Goal: Task Accomplishment & Management: Manage account settings

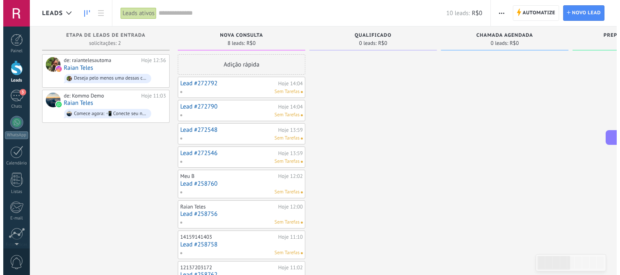
scroll to position [167, 0]
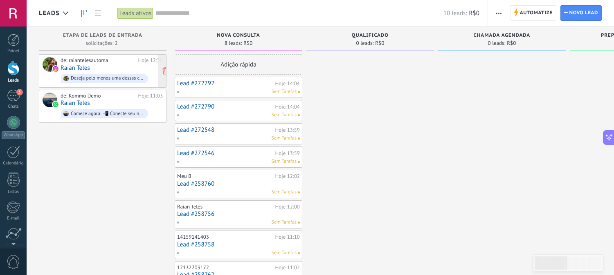
click at [130, 60] on div "de: raiantelesautoma" at bounding box center [97, 60] width 75 height 7
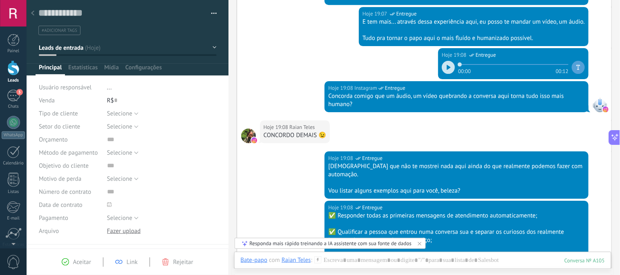
scroll to position [1150, 0]
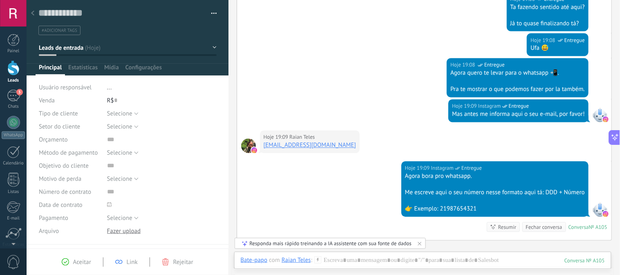
click at [5, 63] on link "Leads" at bounding box center [13, 71] width 27 height 23
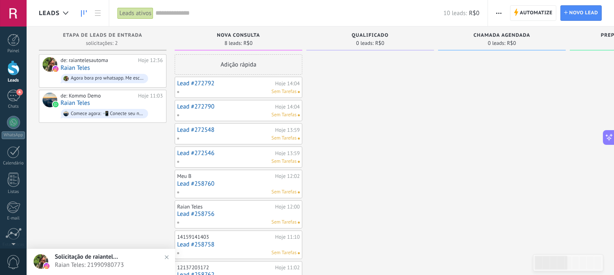
click at [11, 72] on div at bounding box center [13, 67] width 12 height 15
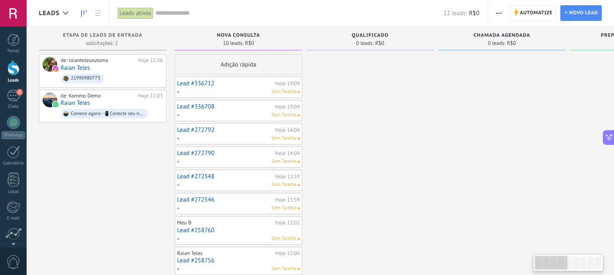
click at [342, 82] on div at bounding box center [370, 195] width 128 height 282
click at [230, 84] on link "Lead #336712" at bounding box center [225, 83] width 96 height 7
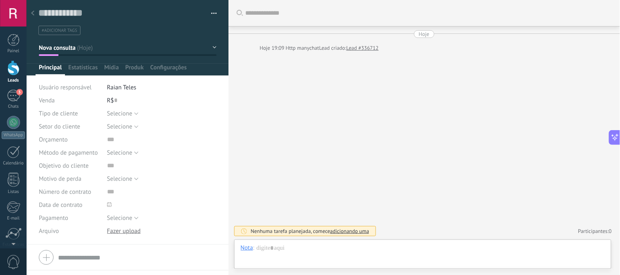
scroll to position [22, 0]
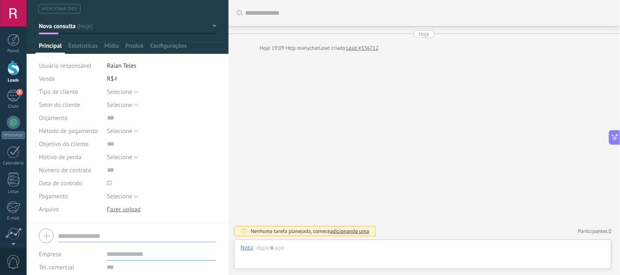
click at [99, 233] on input "text" at bounding box center [137, 236] width 158 height 13
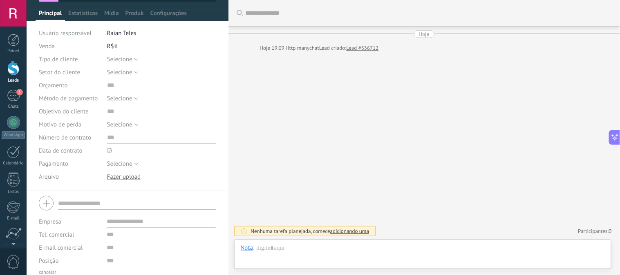
scroll to position [14, 0]
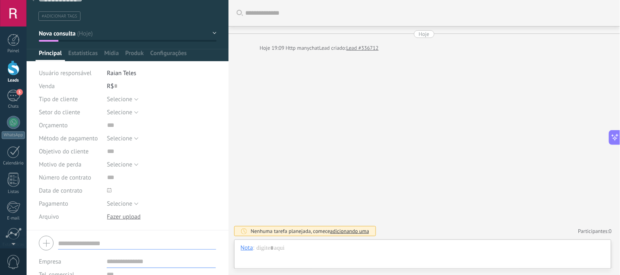
click at [285, 101] on div "Buscar Carregar mais Hoje Hoje 19:09 Http manychat Lead criado: Lead #336712 Ne…" at bounding box center [424, 137] width 392 height 275
click at [16, 75] on div at bounding box center [13, 67] width 12 height 15
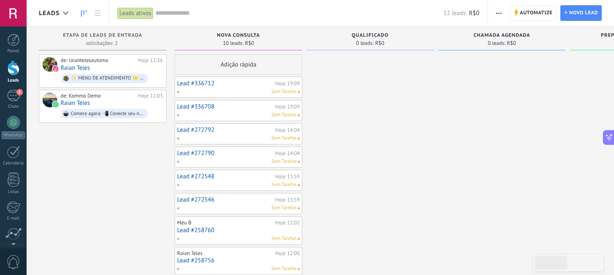
click at [209, 95] on div "Sem Tarefas" at bounding box center [237, 91] width 120 height 7
click at [199, 84] on link "Lead #336712" at bounding box center [225, 83] width 96 height 7
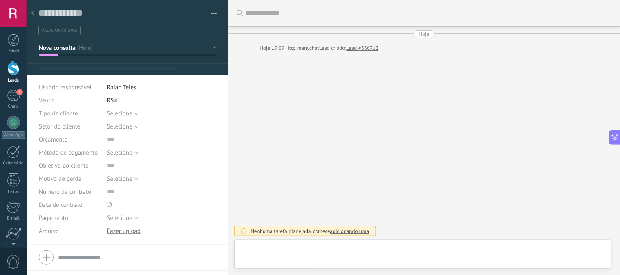
type textarea "**********"
click at [116, 263] on input "text" at bounding box center [137, 257] width 158 height 13
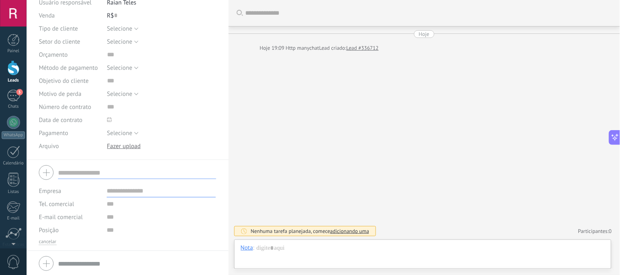
scroll to position [87, 0]
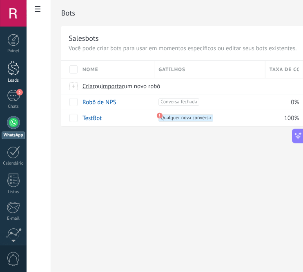
scroll to position [167, 0]
click at [7, 71] on div at bounding box center [13, 67] width 12 height 15
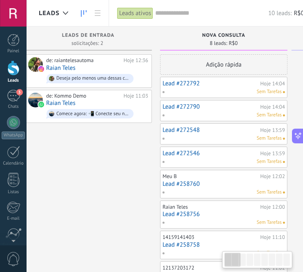
scroll to position [0, 14]
drag, startPoint x: 129, startPoint y: 189, endPoint x: 115, endPoint y: 187, distance: 14.1
click at [115, 187] on div "de: raiantelesautoma Hoje 12:36 Raian Teles Deseja pelo menos uma dessas coisas…" at bounding box center [89, 171] width 128 height 235
